Goal: Check status: Check status

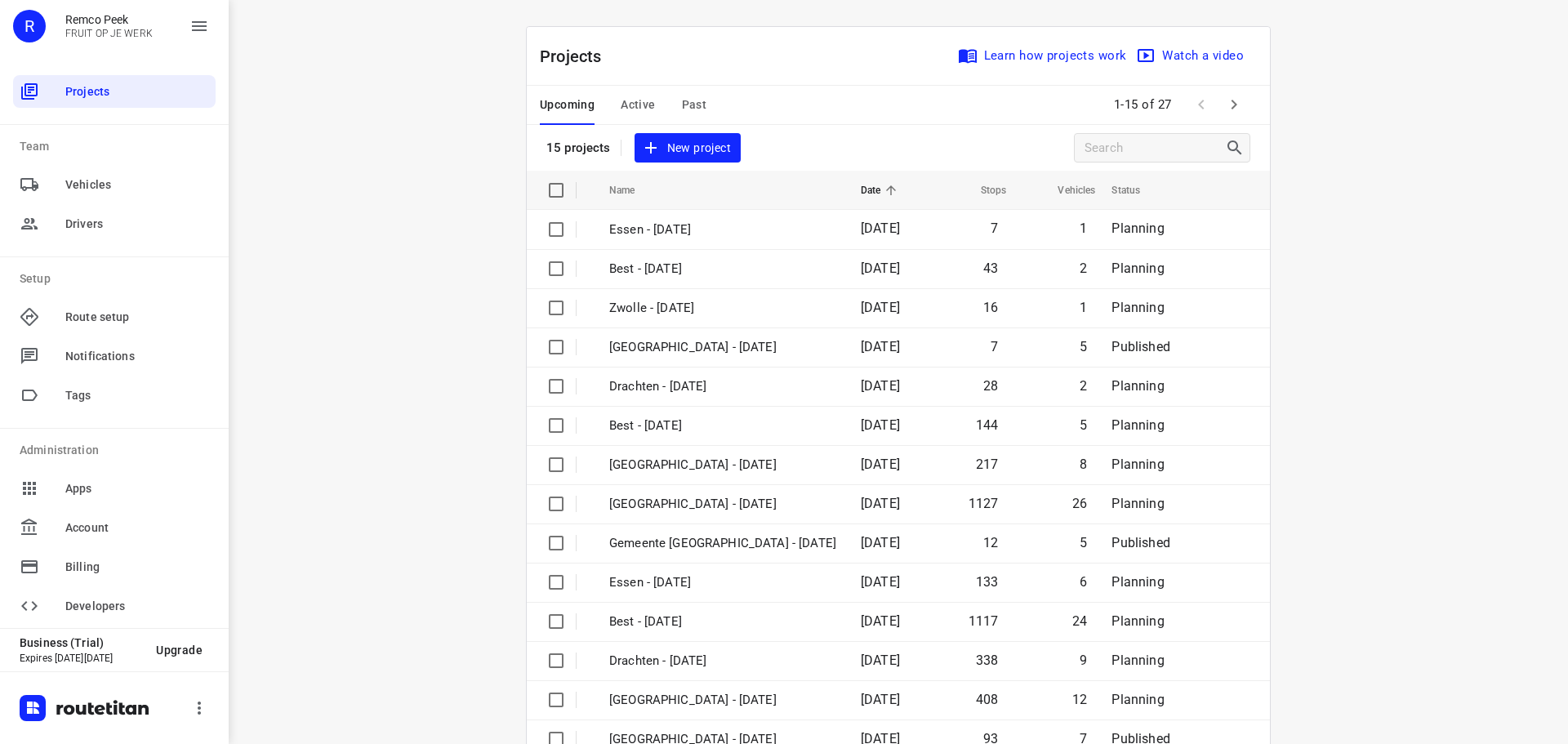
click at [630, 98] on span "Active" at bounding box center [638, 105] width 34 height 20
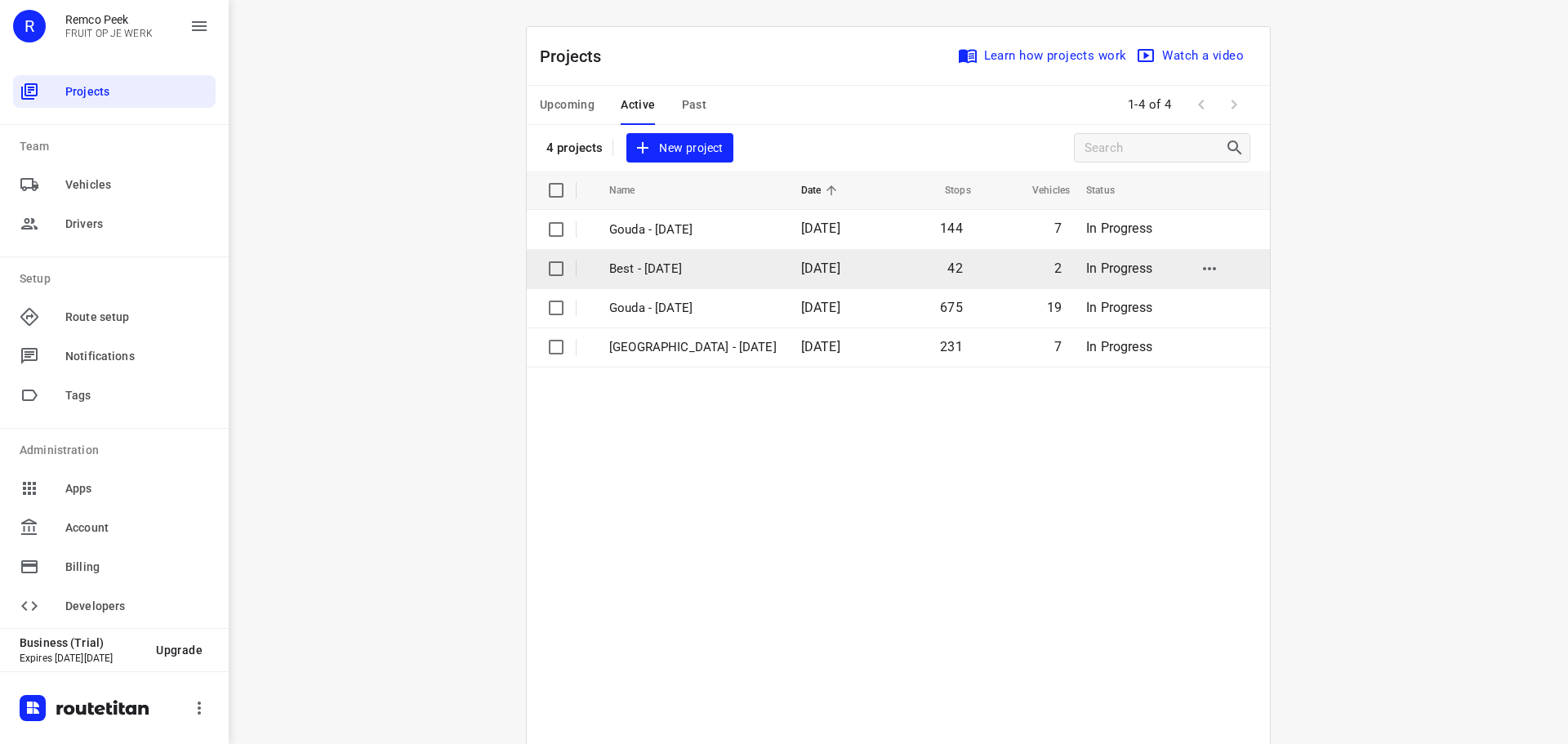
click at [681, 253] on td "Best - [DATE]" at bounding box center [690, 268] width 195 height 39
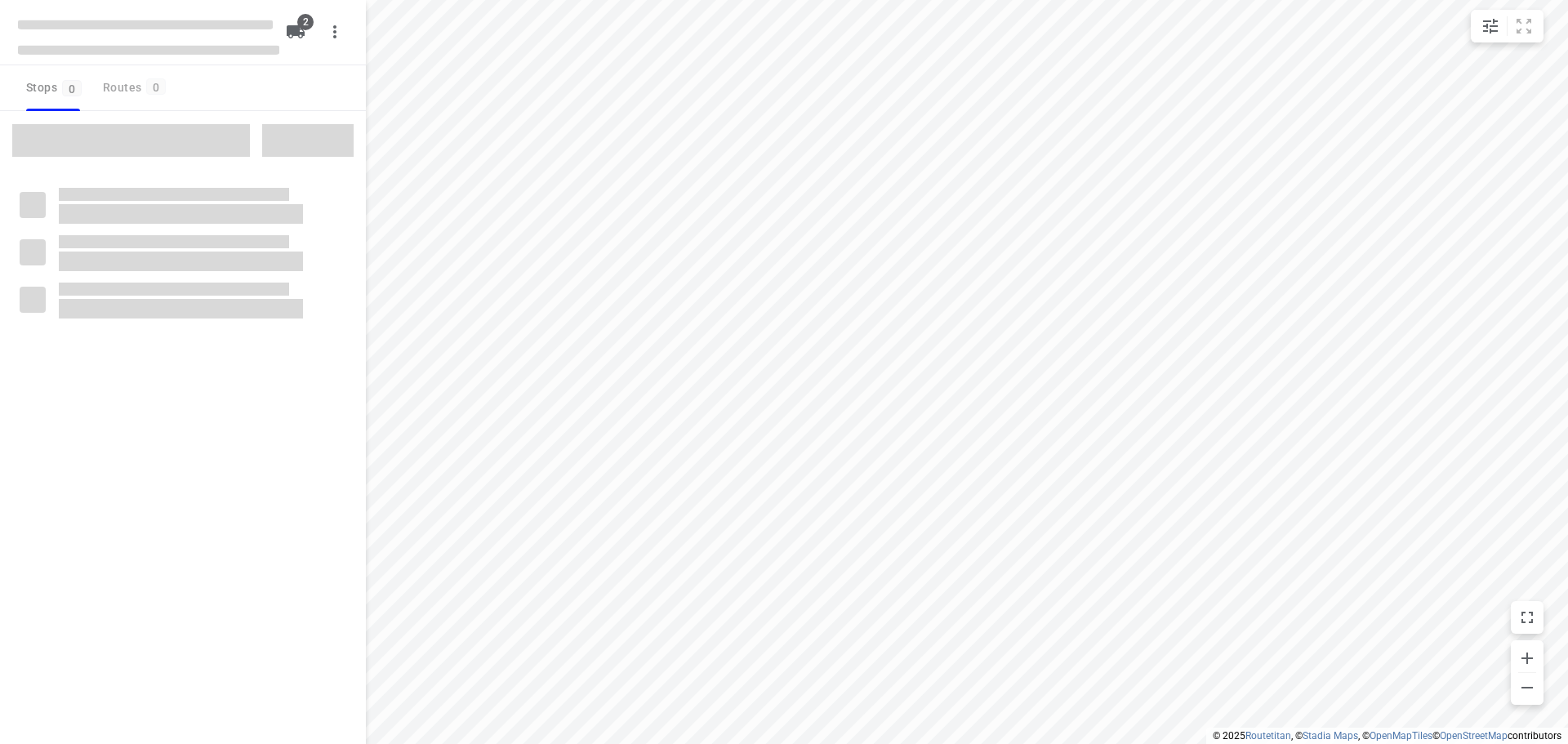
type input "distance"
checkbox input "true"
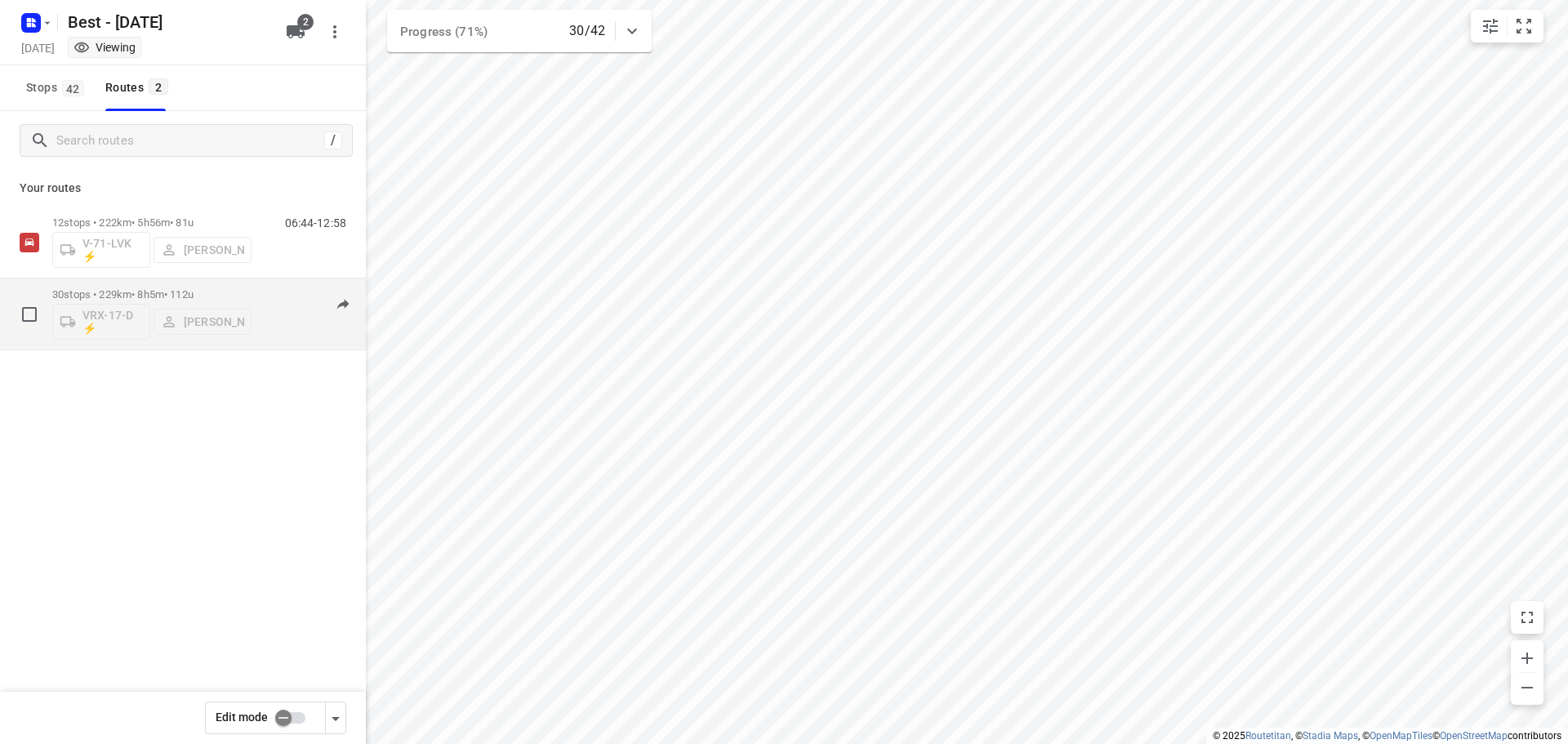
click at [131, 292] on p "30 stops • 229km • 8h5m • 112u" at bounding box center [152, 294] width 200 height 12
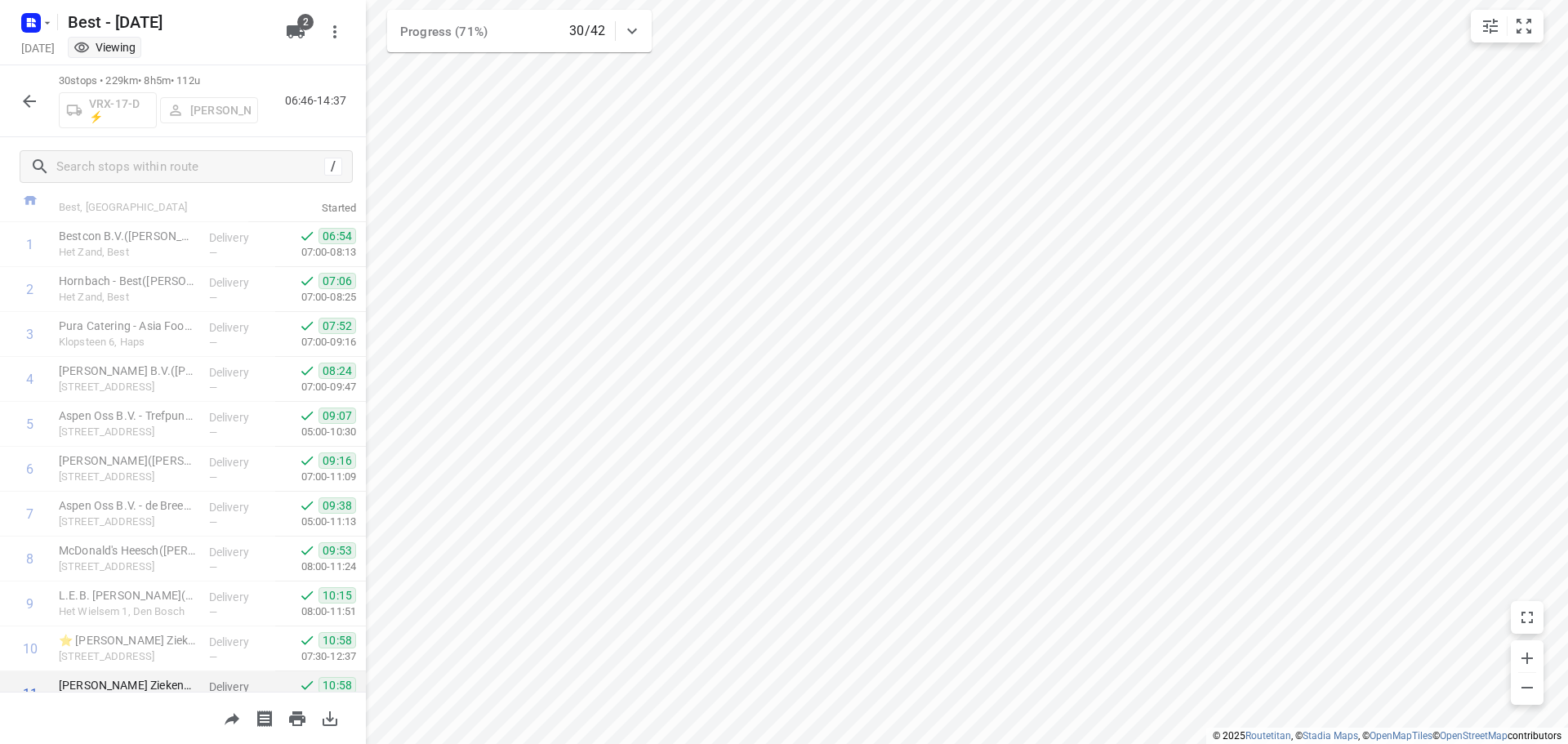
scroll to position [82, 0]
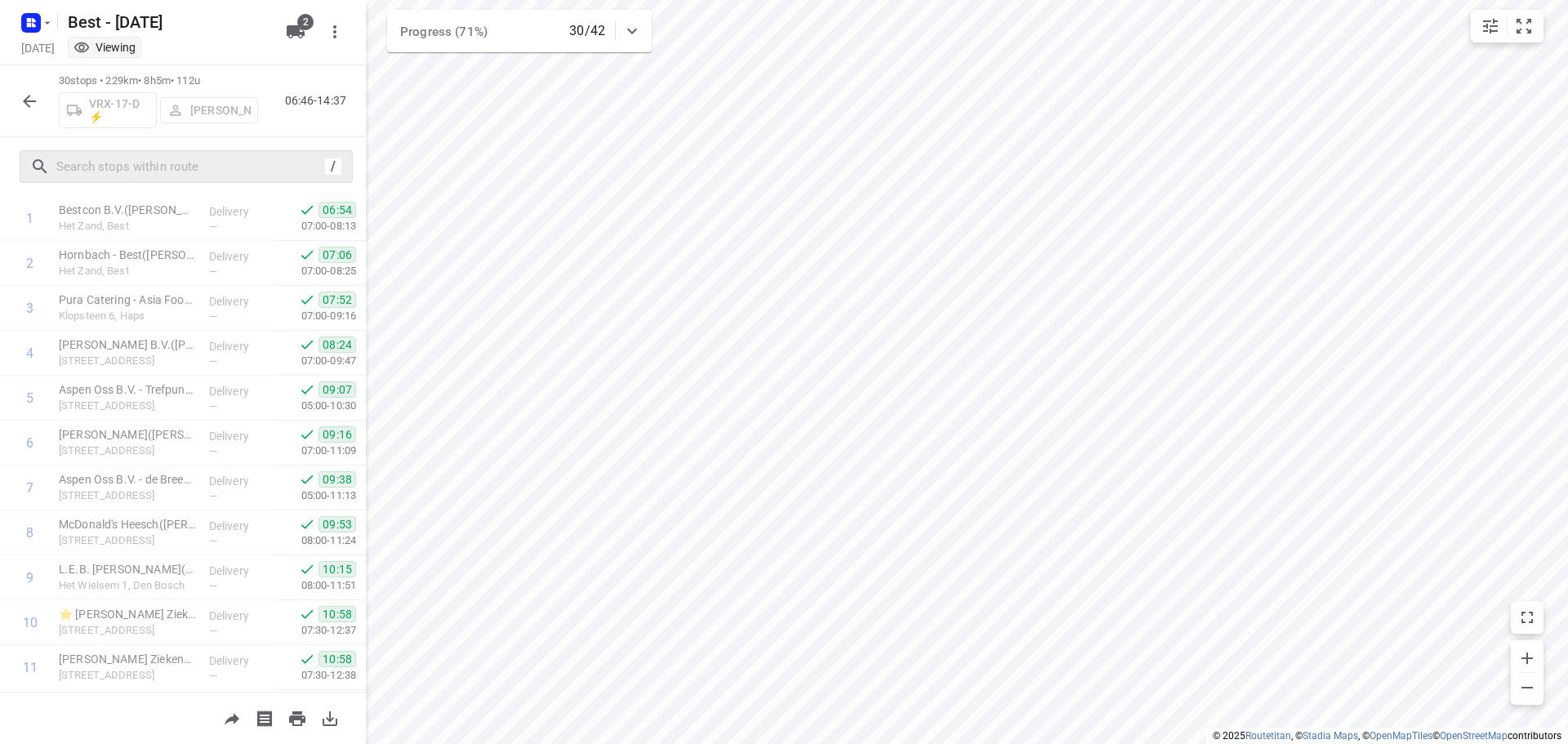
click at [162, 181] on div "/" at bounding box center [186, 166] width 333 height 32
click at [167, 179] on input "text" at bounding box center [188, 167] width 262 height 26
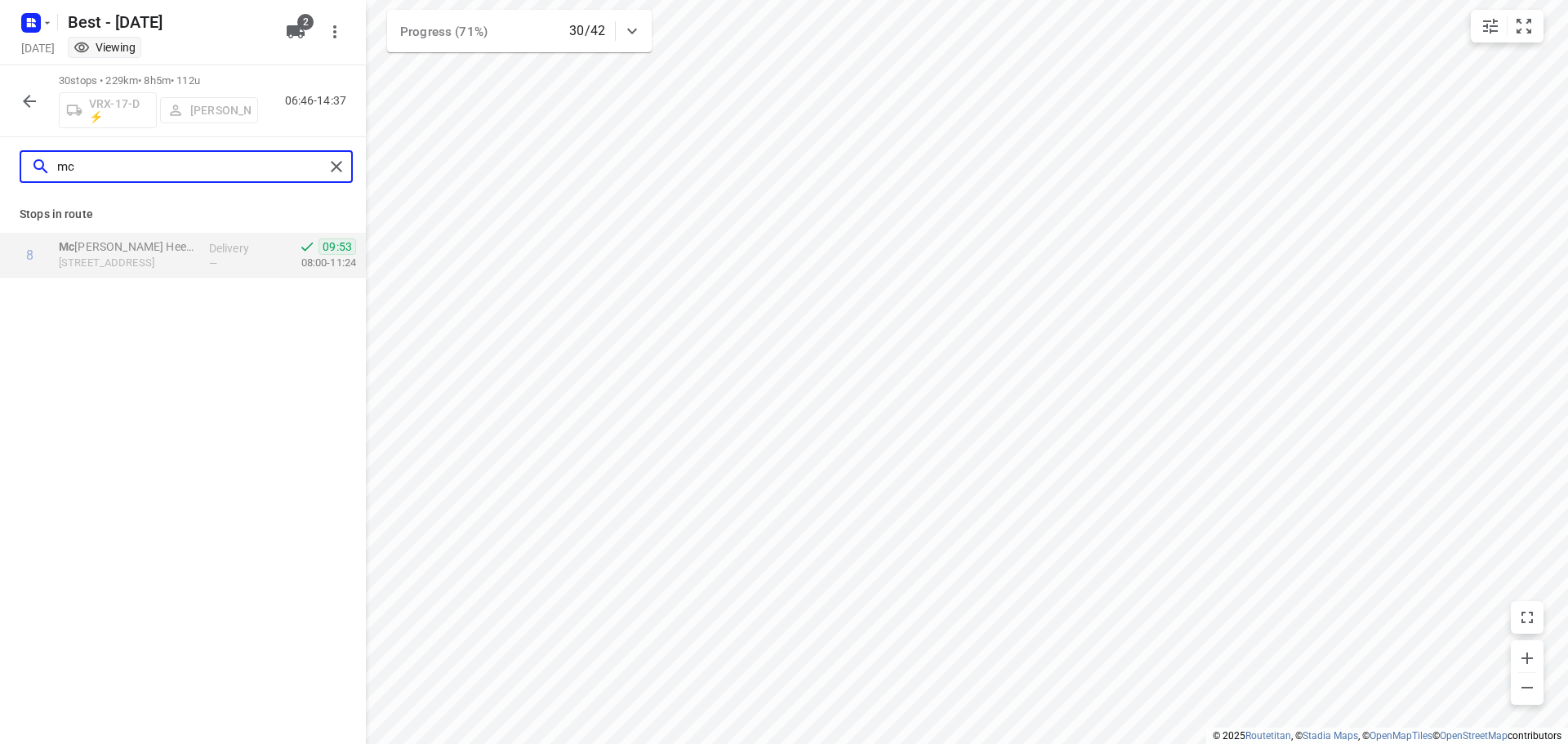
scroll to position [0, 0]
type input "m"
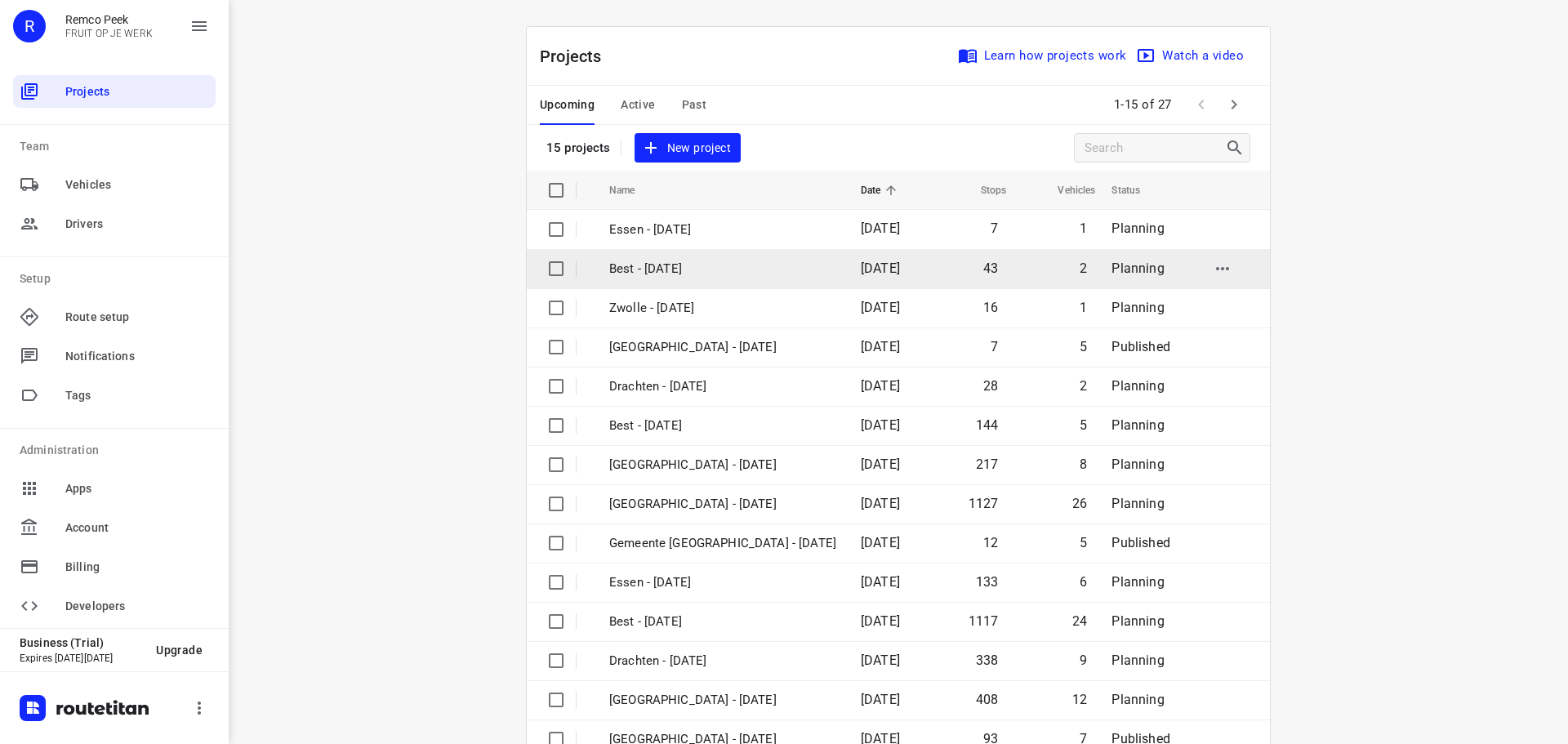
click at [720, 279] on td "Best - [DATE]" at bounding box center [720, 268] width 255 height 39
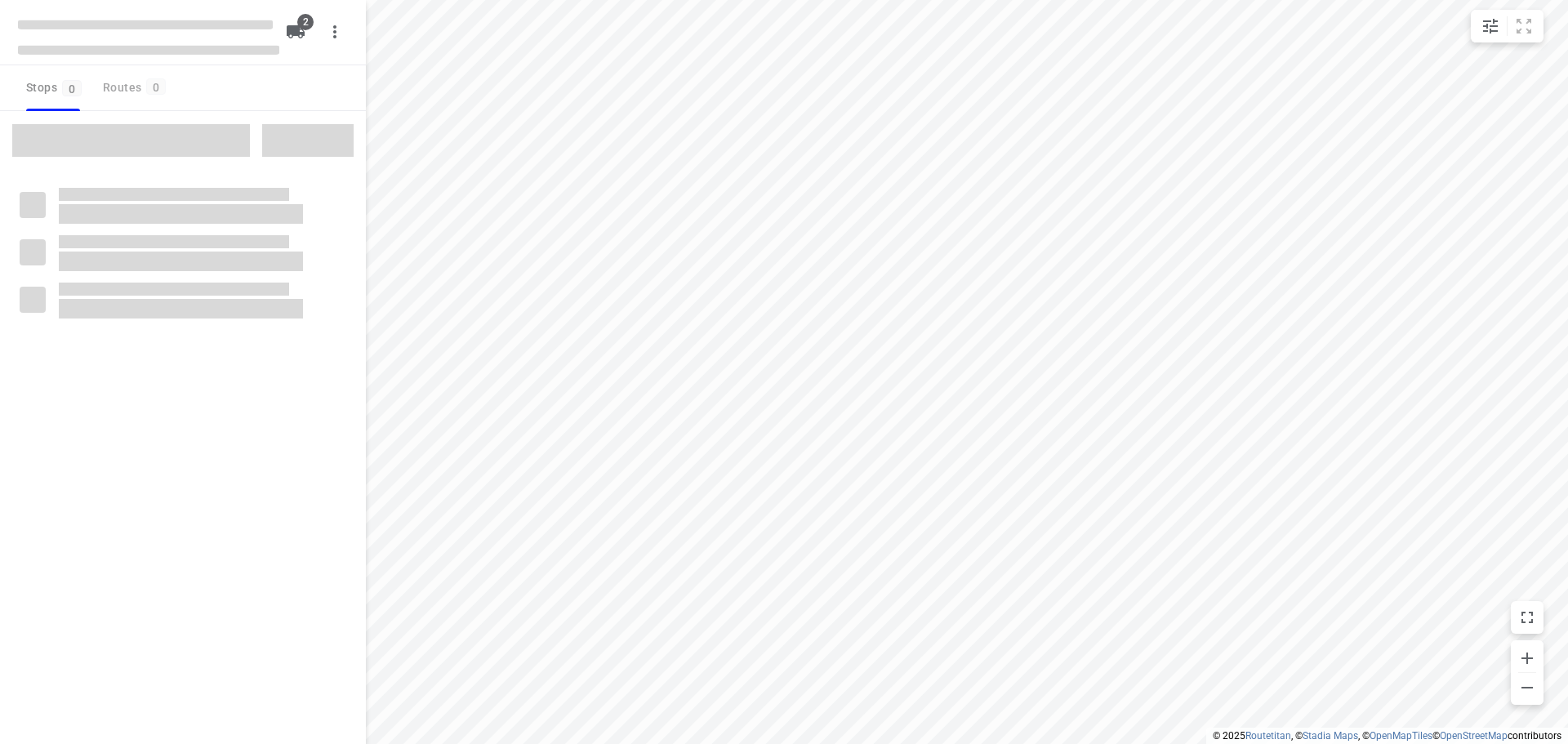
checkbox input "true"
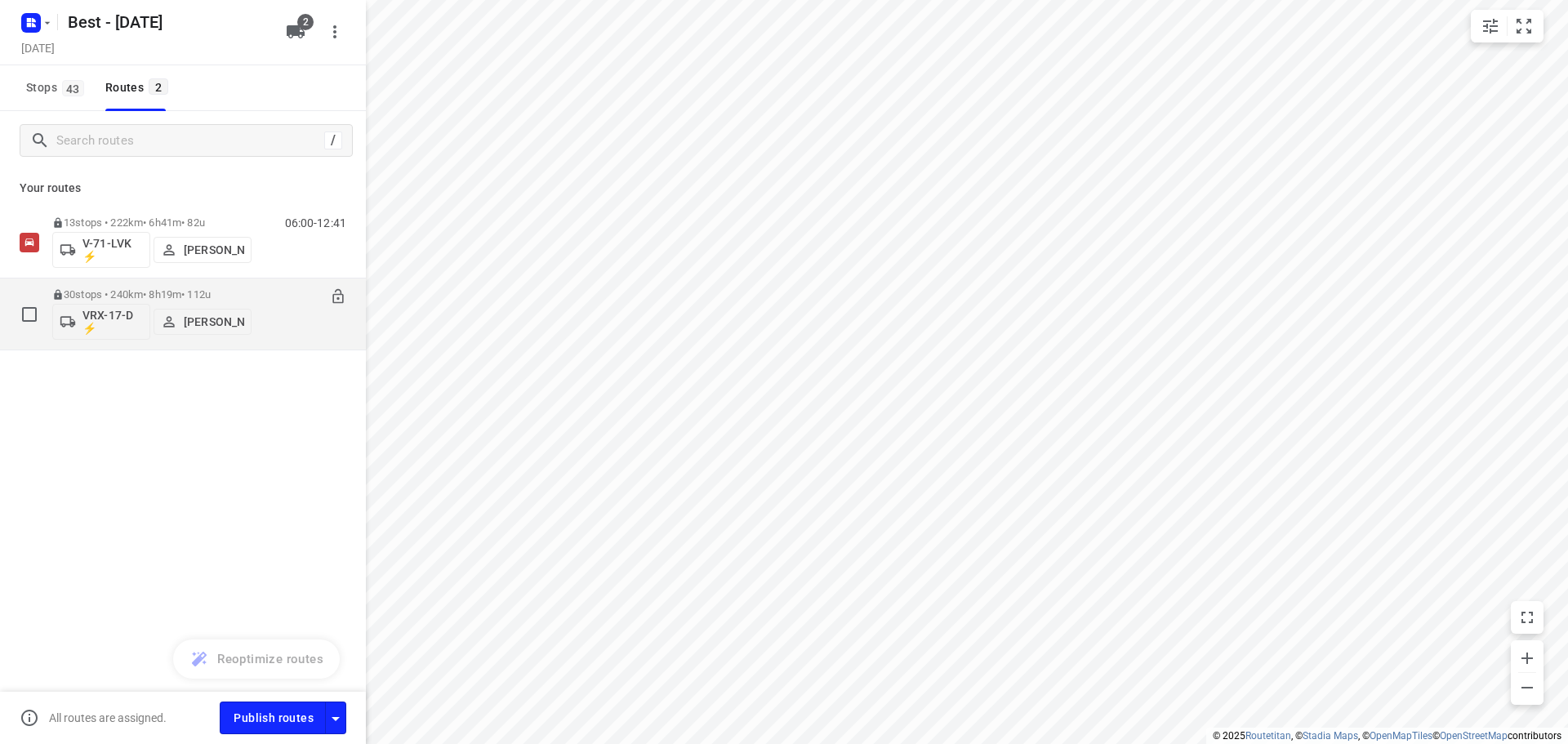
click at [329, 298] on div at bounding box center [331, 297] width 31 height 19
click at [338, 297] on icon at bounding box center [338, 296] width 16 height 16
click at [117, 291] on p "30 stops • 240km • 8h19m • 112u" at bounding box center [152, 294] width 200 height 12
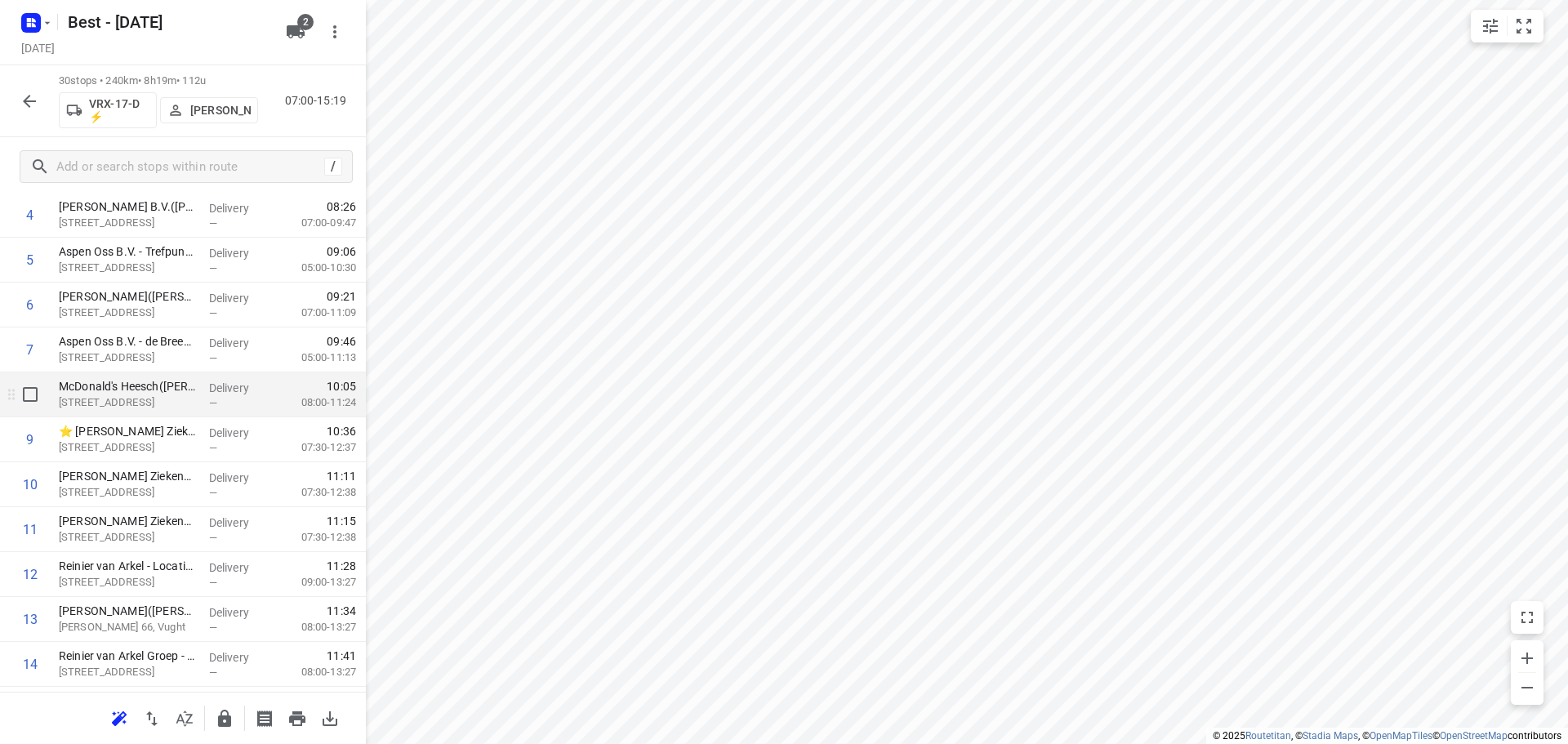
scroll to position [245, 0]
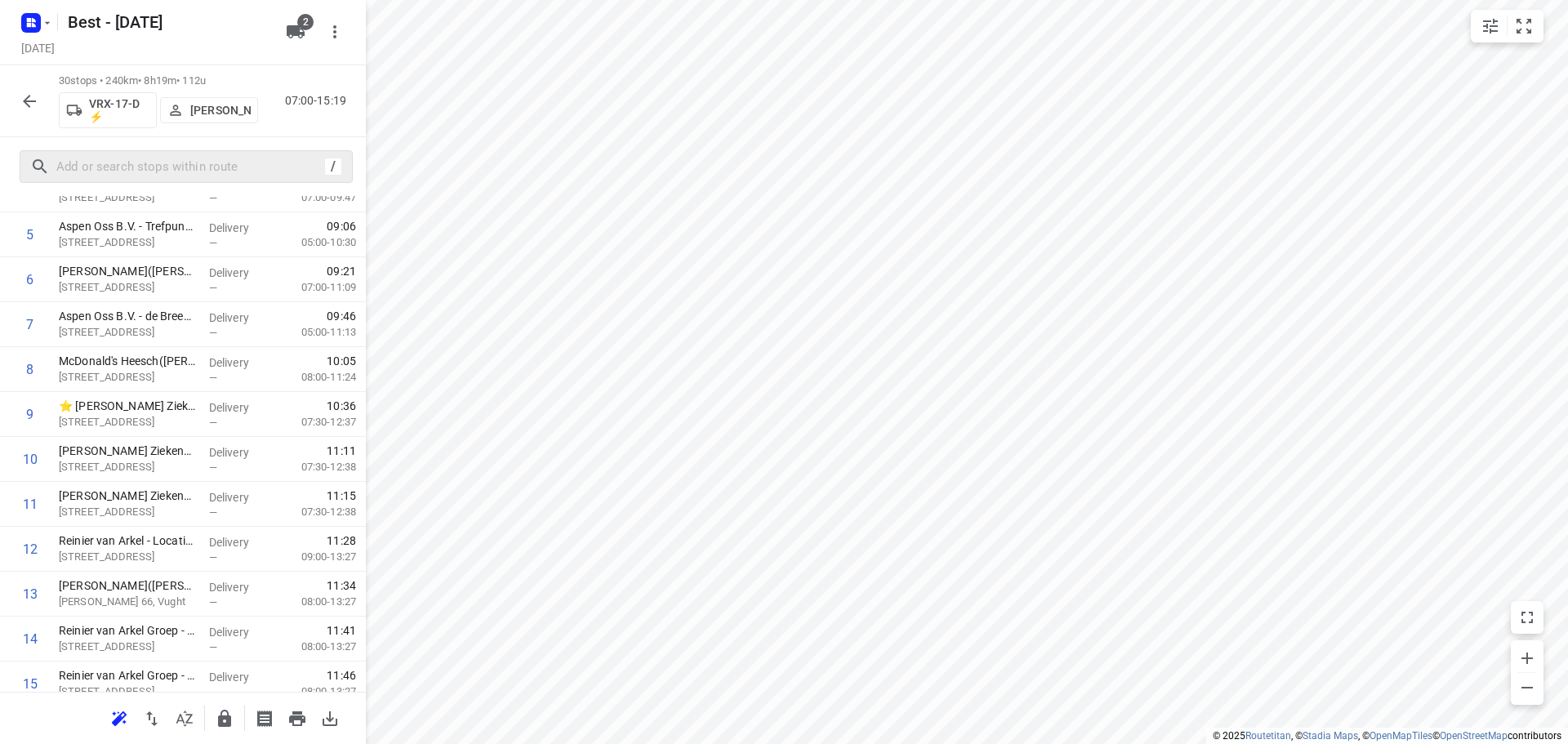
click at [159, 183] on div "/" at bounding box center [182, 166] width 366 height 59
click at [165, 178] on input "text" at bounding box center [204, 167] width 294 height 26
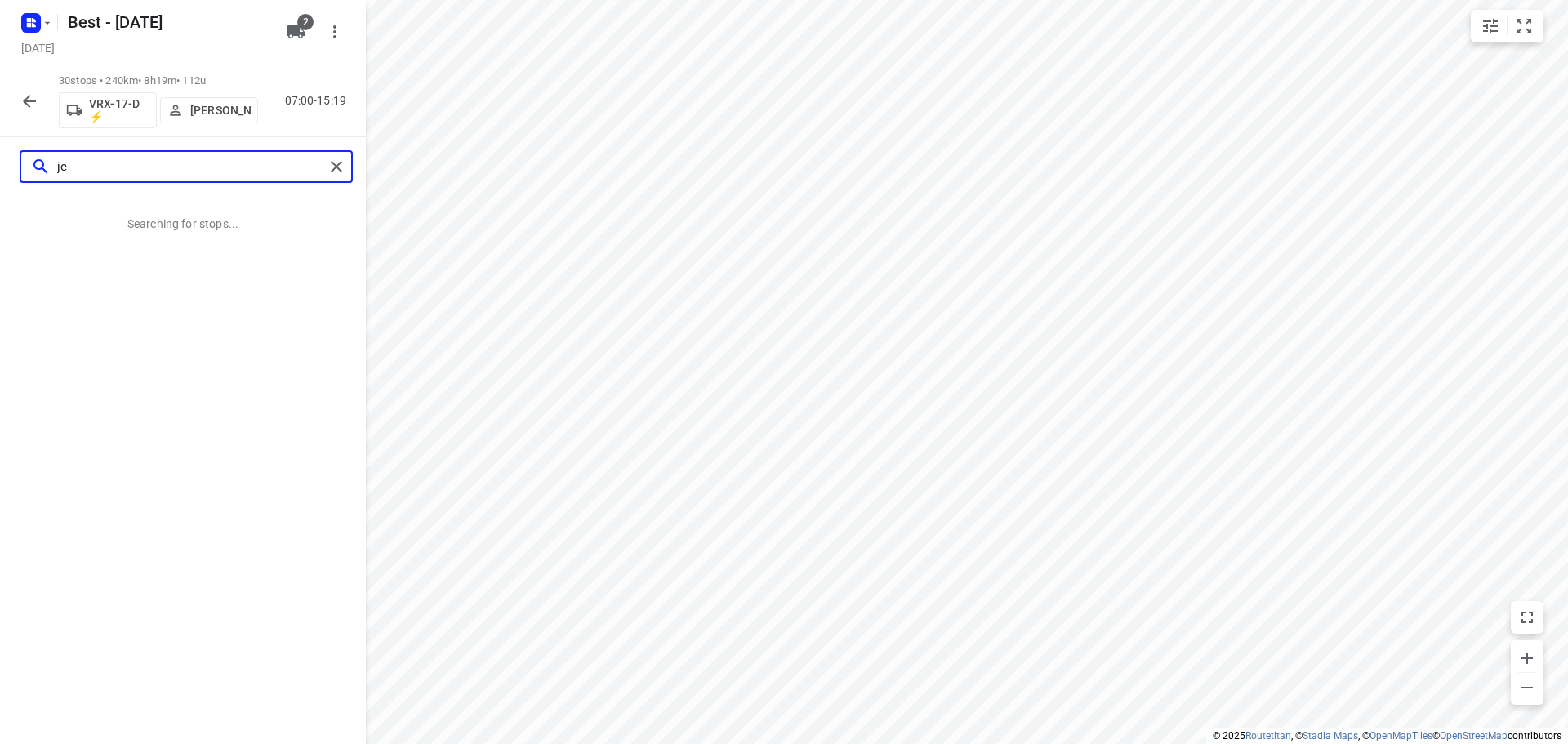
scroll to position [0, 0]
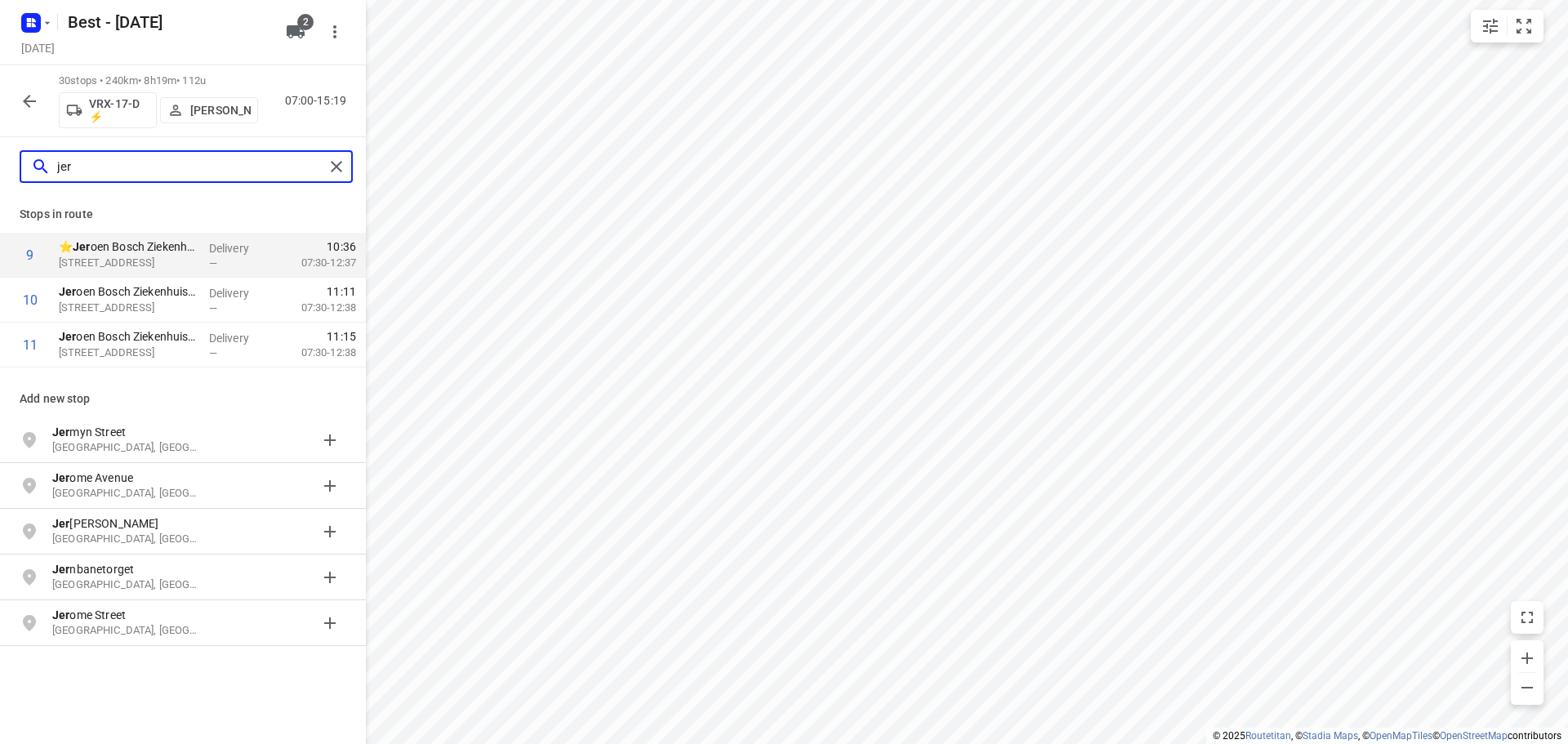
type input "jer"
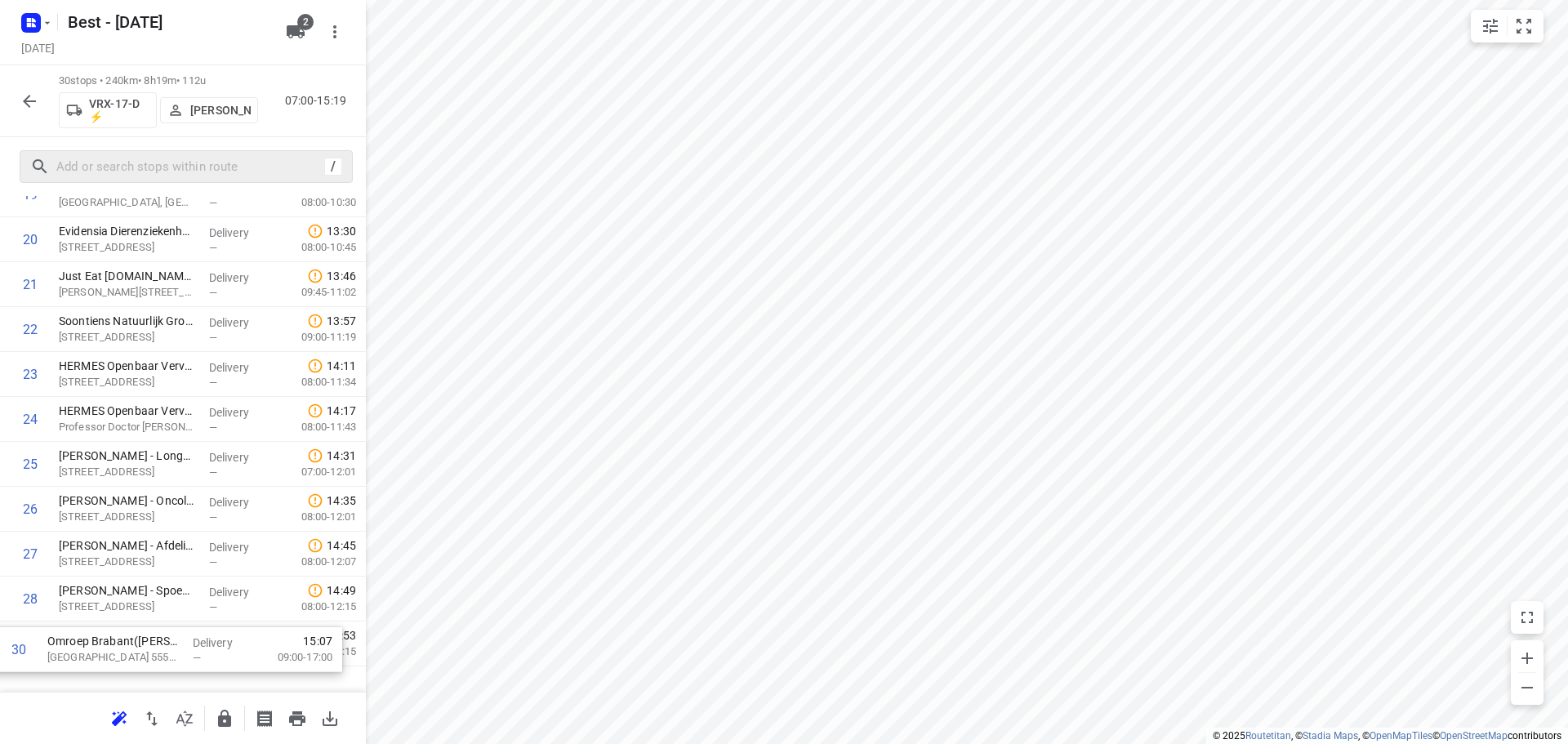
scroll to position [978, 0]
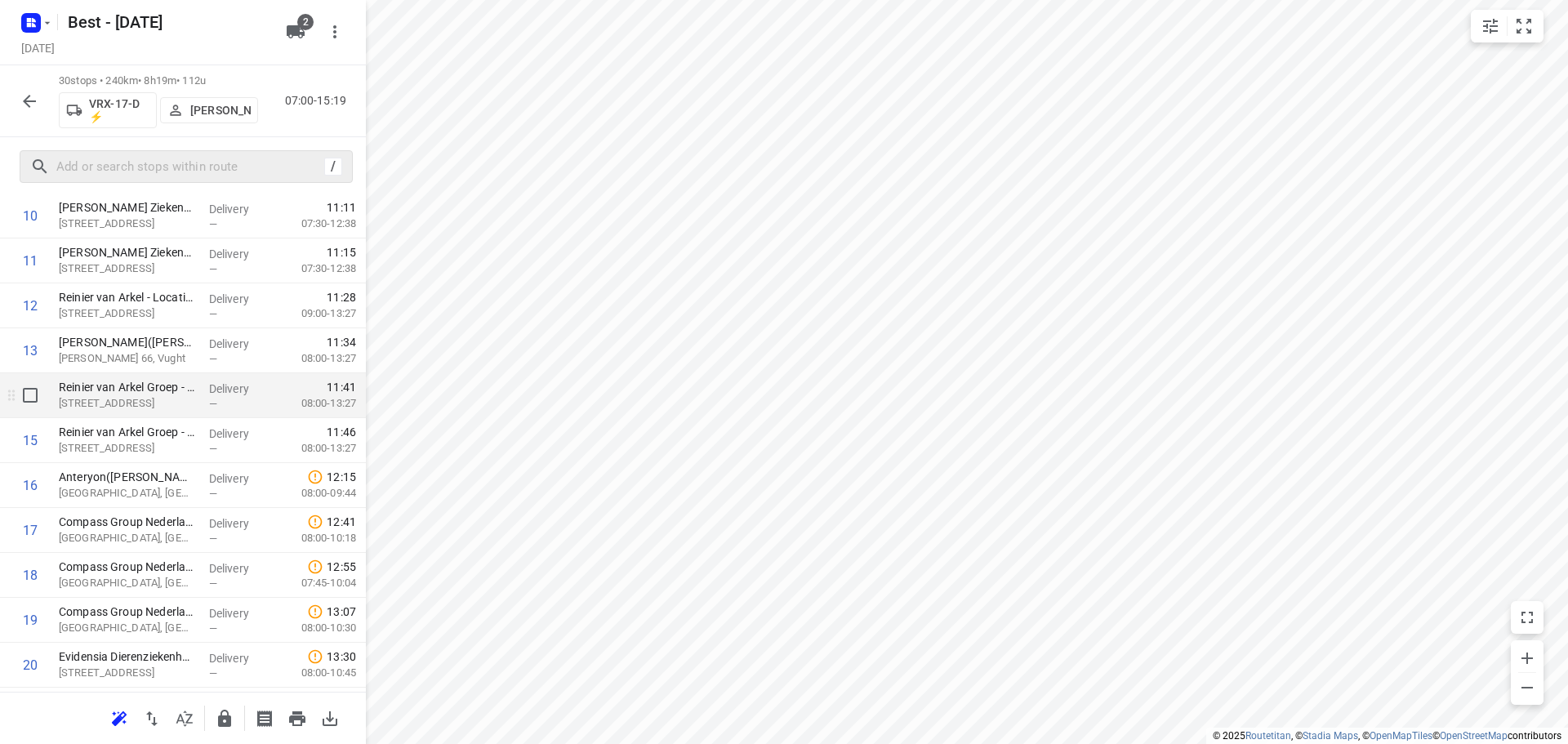
scroll to position [407, 0]
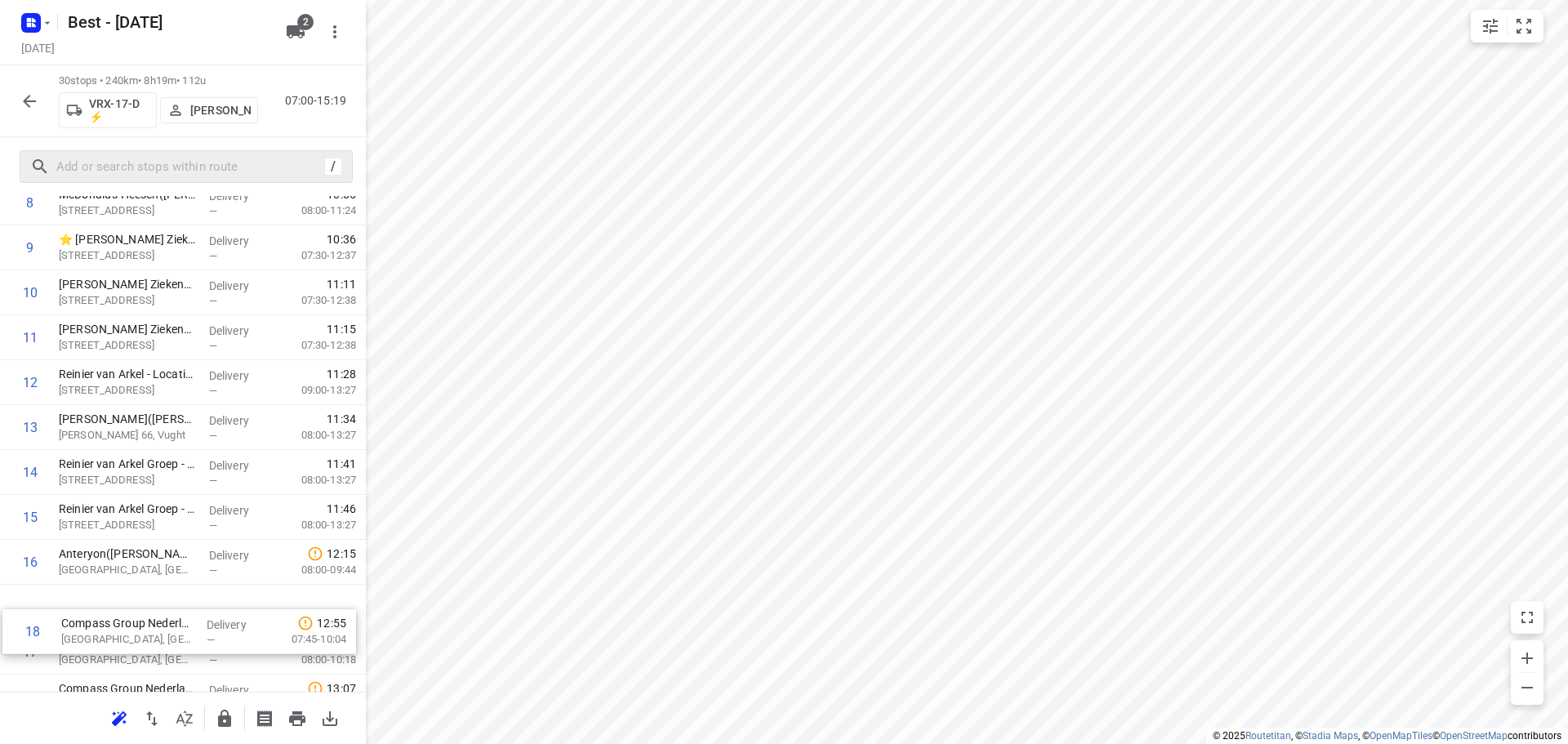
drag, startPoint x: 75, startPoint y: 649, endPoint x: 70, endPoint y: 592, distance: 57.2
click at [70, 592] on div "1 Bestcon B.V.([PERSON_NAME]) Het Zand, Best Delivery — 07:04 07:00-08:13 2 Hor…" at bounding box center [182, 539] width 366 height 1347
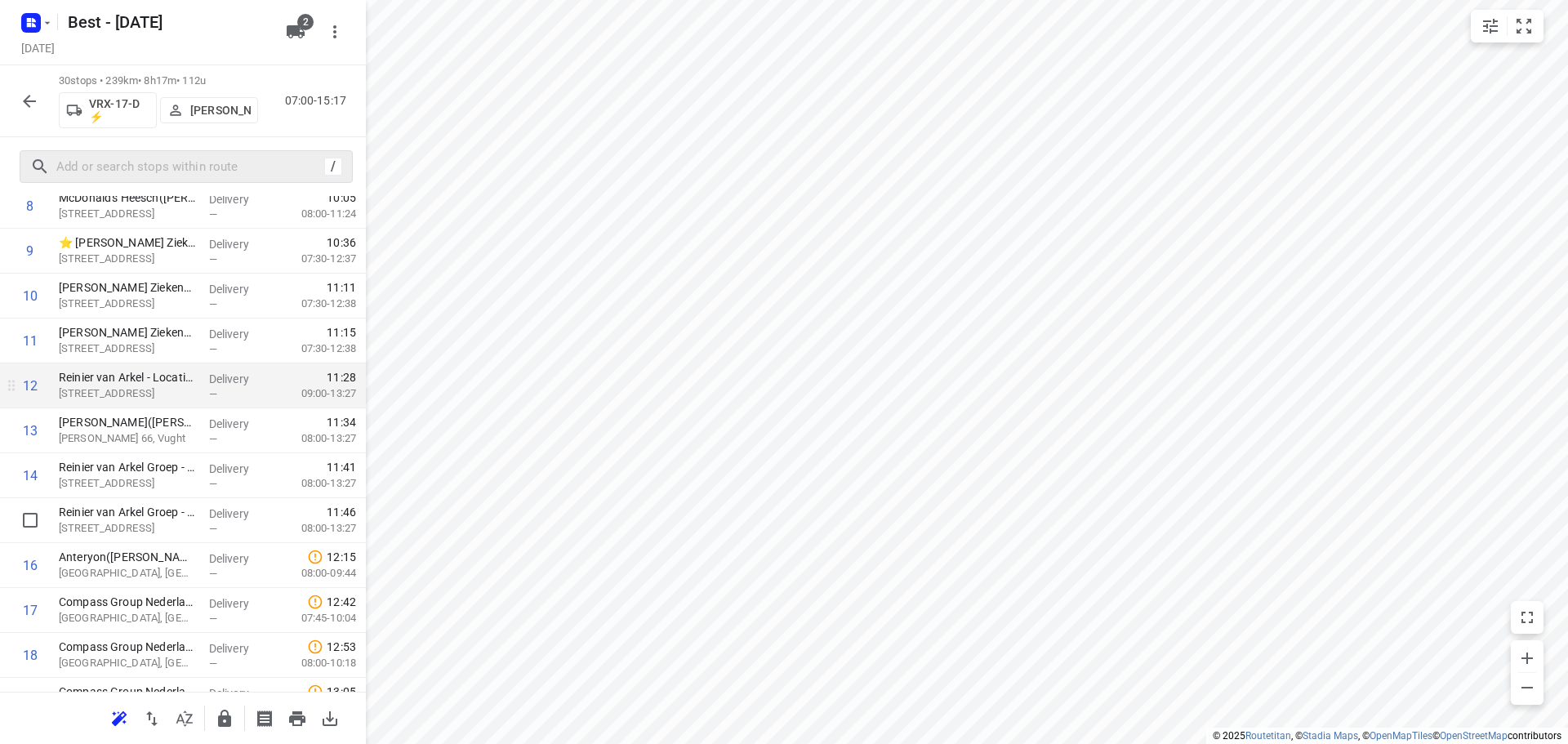
scroll to position [816, 0]
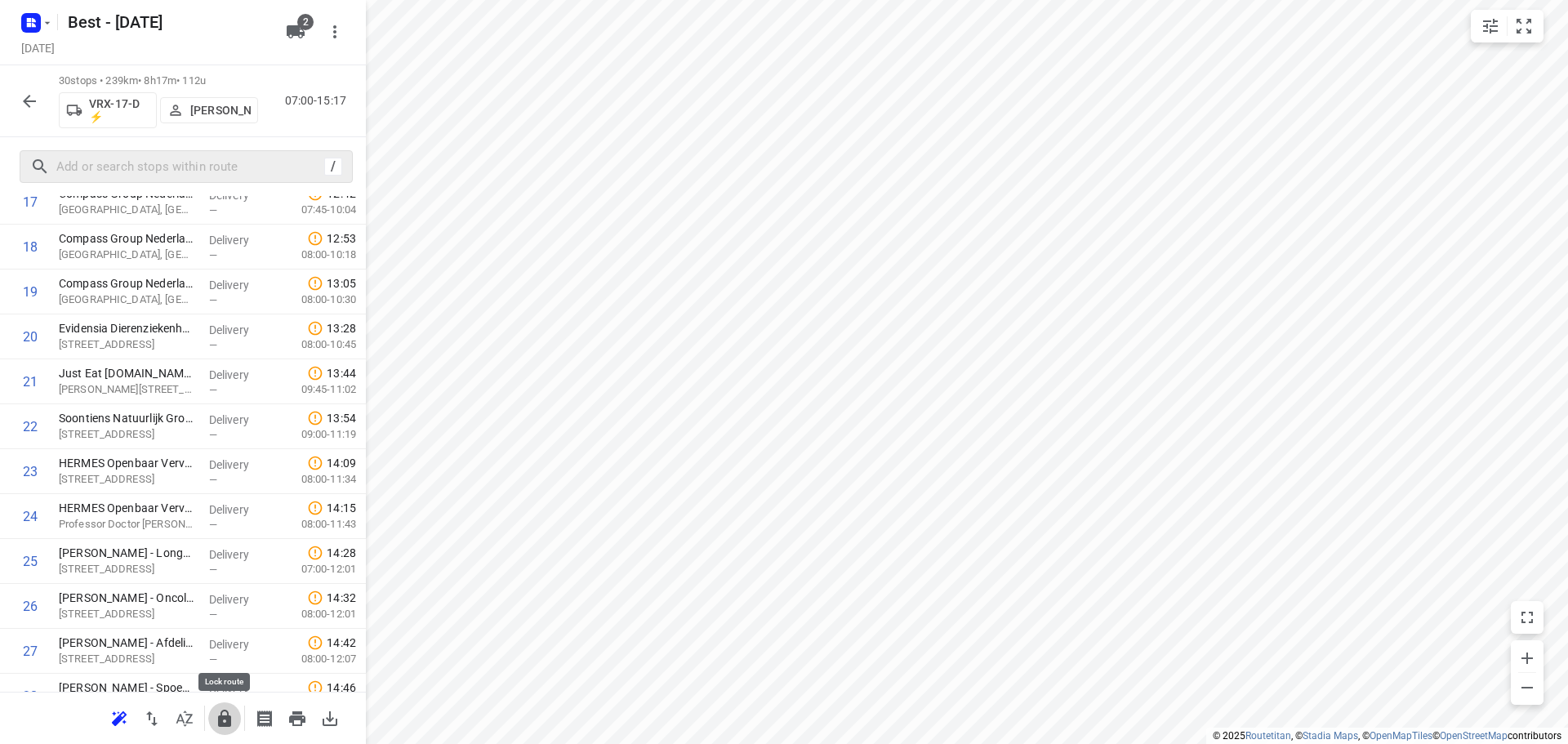
click at [233, 718] on icon "button" at bounding box center [224, 718] width 20 height 20
click at [29, 95] on icon "button" at bounding box center [29, 101] width 13 height 13
